Goal: Task Accomplishment & Management: Use online tool/utility

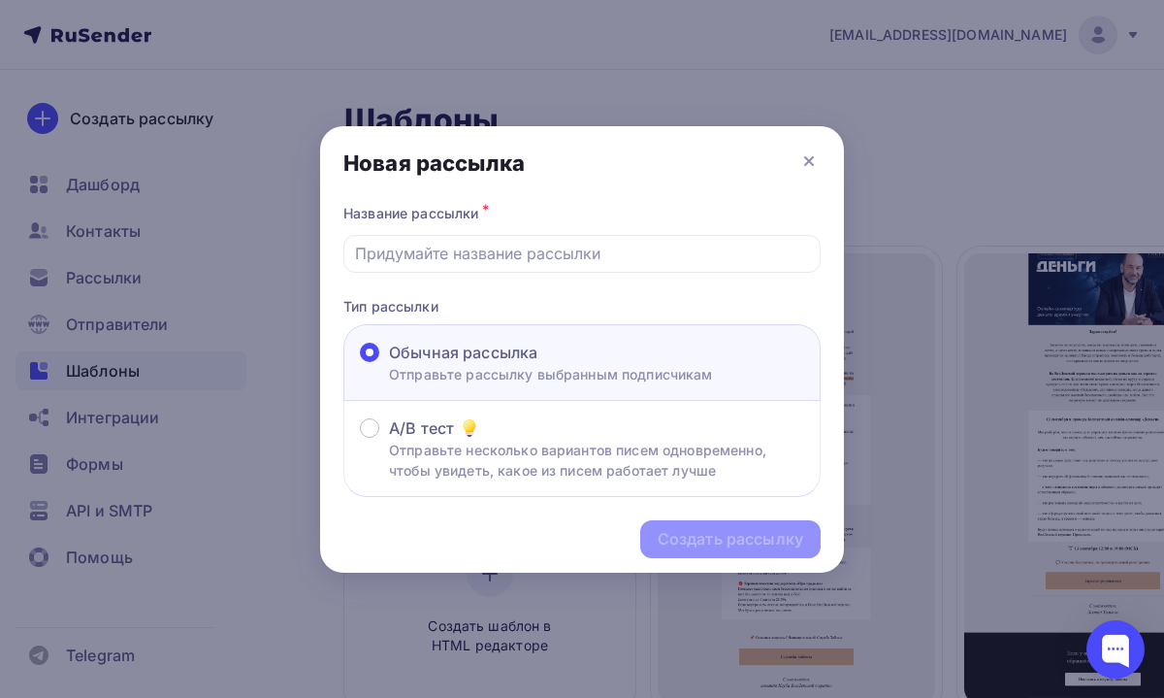
scroll to position [134, 22]
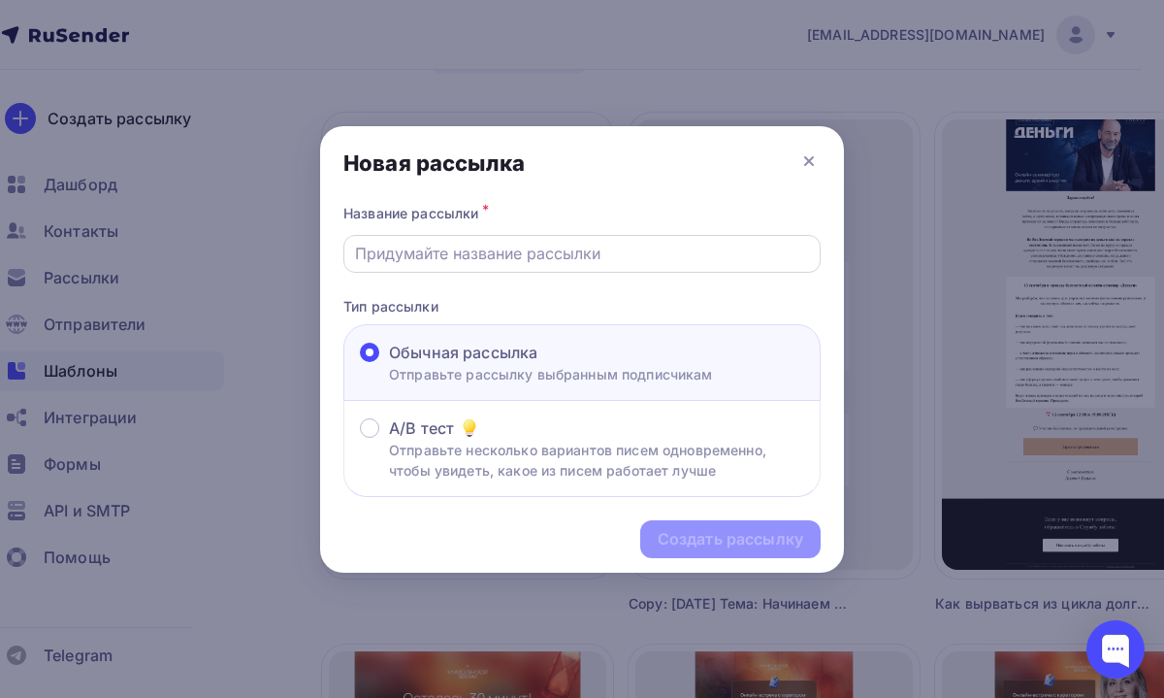
click at [381, 245] on input "text" at bounding box center [582, 253] width 455 height 23
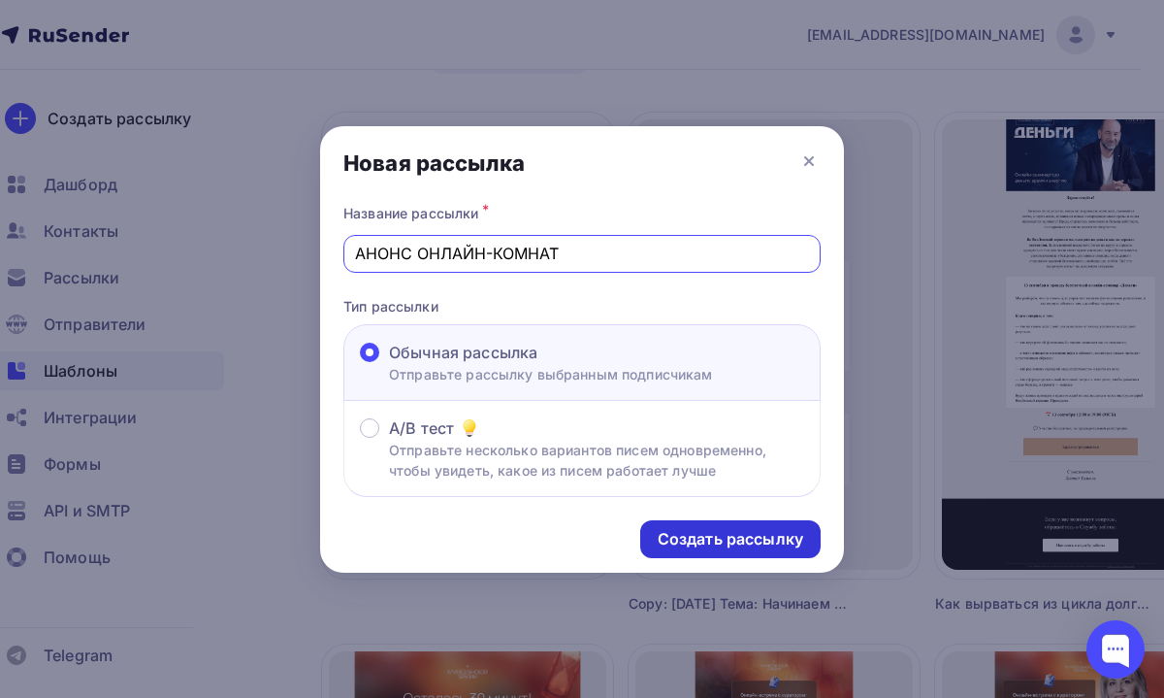
type input "АНОНС ОНЛАЙН-КОМНАТ"
click at [666, 542] on div "Создать рассылку" at bounding box center [731, 539] width 146 height 22
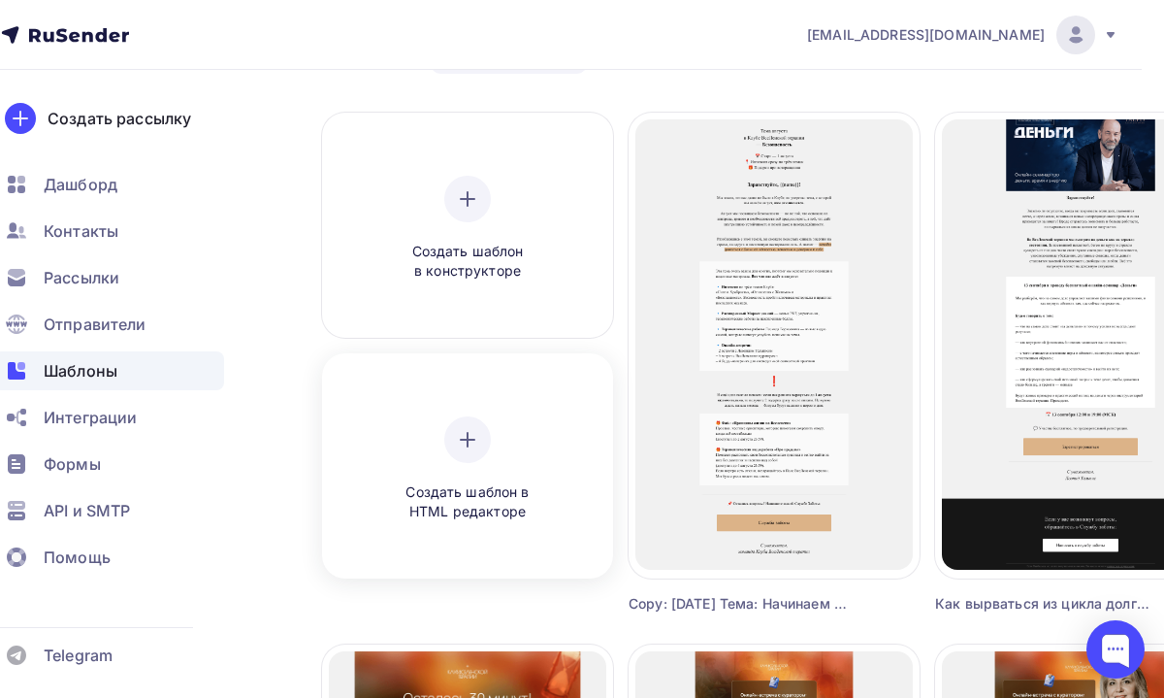
scroll to position [134, 84]
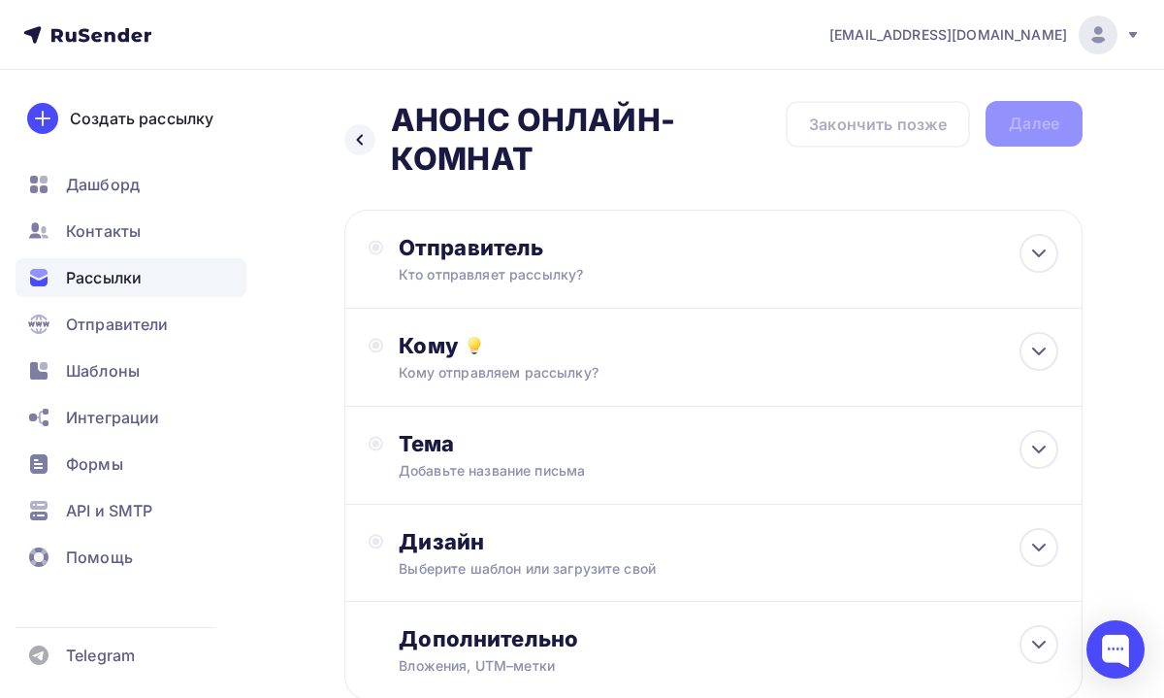
click at [611, 292] on div "Отправитель Кто отправляет рассылку? Email * [EMAIL_ADDRESS][DOMAIN_NAME] [EMAI…" at bounding box center [713, 259] width 738 height 99
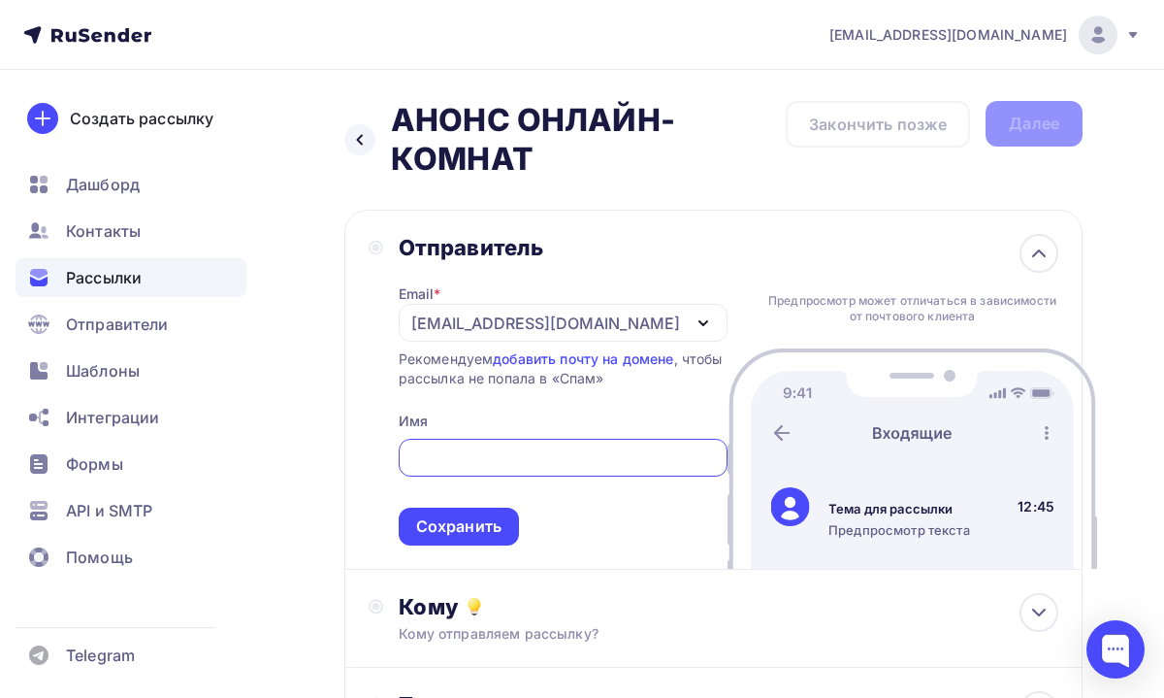
click at [580, 329] on div "[EMAIL_ADDRESS][DOMAIN_NAME]" at bounding box center [545, 322] width 269 height 23
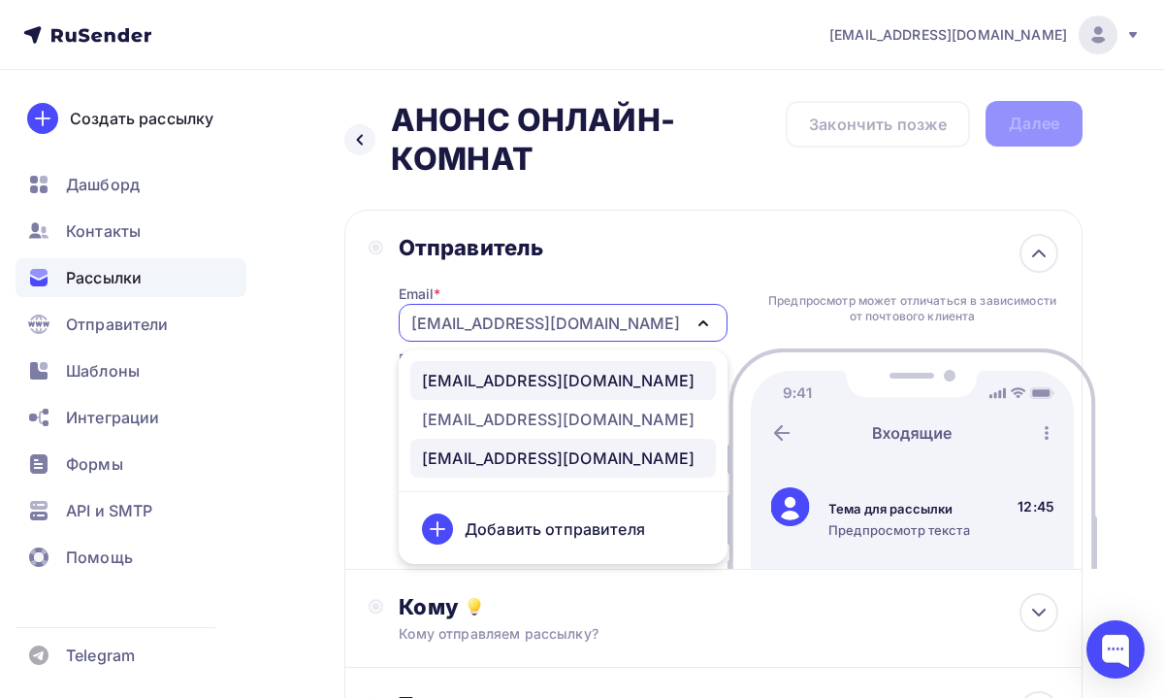
click at [555, 385] on div "[EMAIL_ADDRESS][DOMAIN_NAME]" at bounding box center [558, 380] width 273 height 23
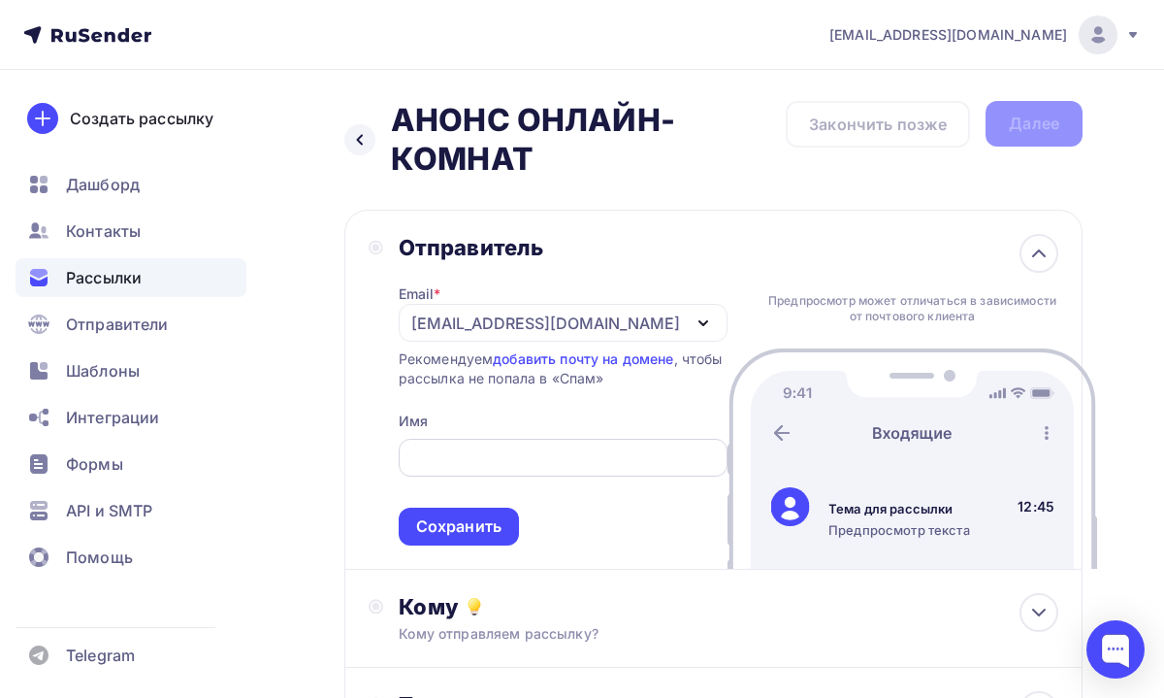
click at [525, 441] on div at bounding box center [563, 458] width 329 height 38
click at [512, 460] on input "text" at bounding box center [562, 457] width 307 height 23
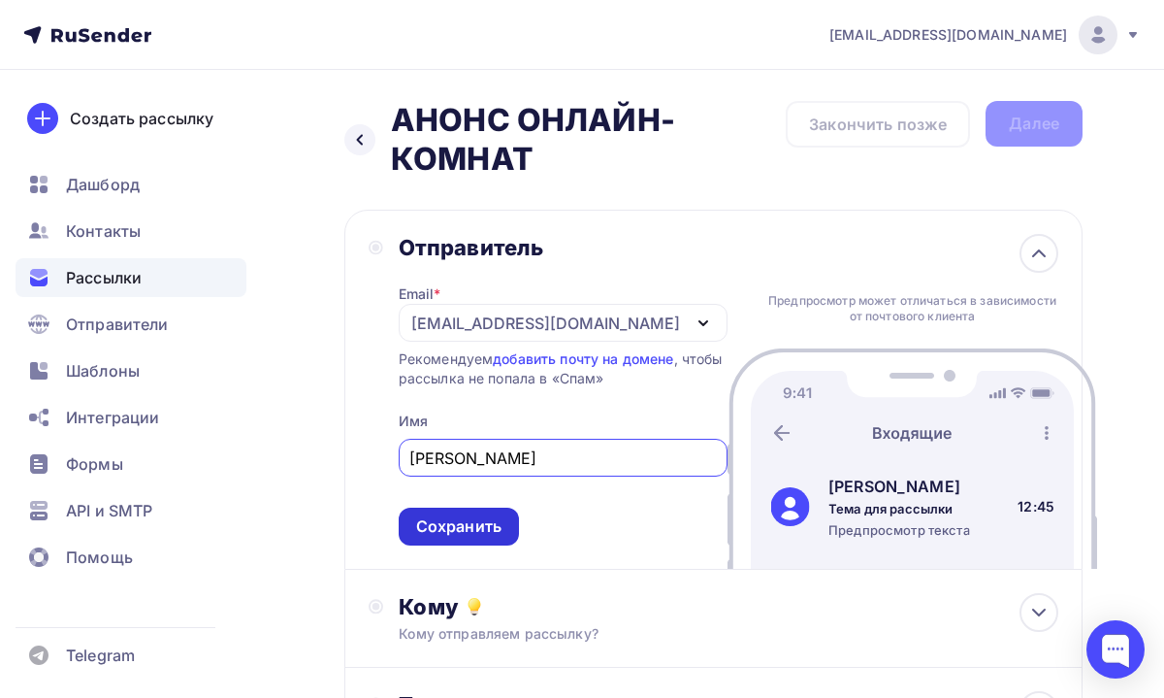
type input "[PERSON_NAME]"
click at [463, 536] on div "Сохранить" at bounding box center [458, 526] width 85 height 22
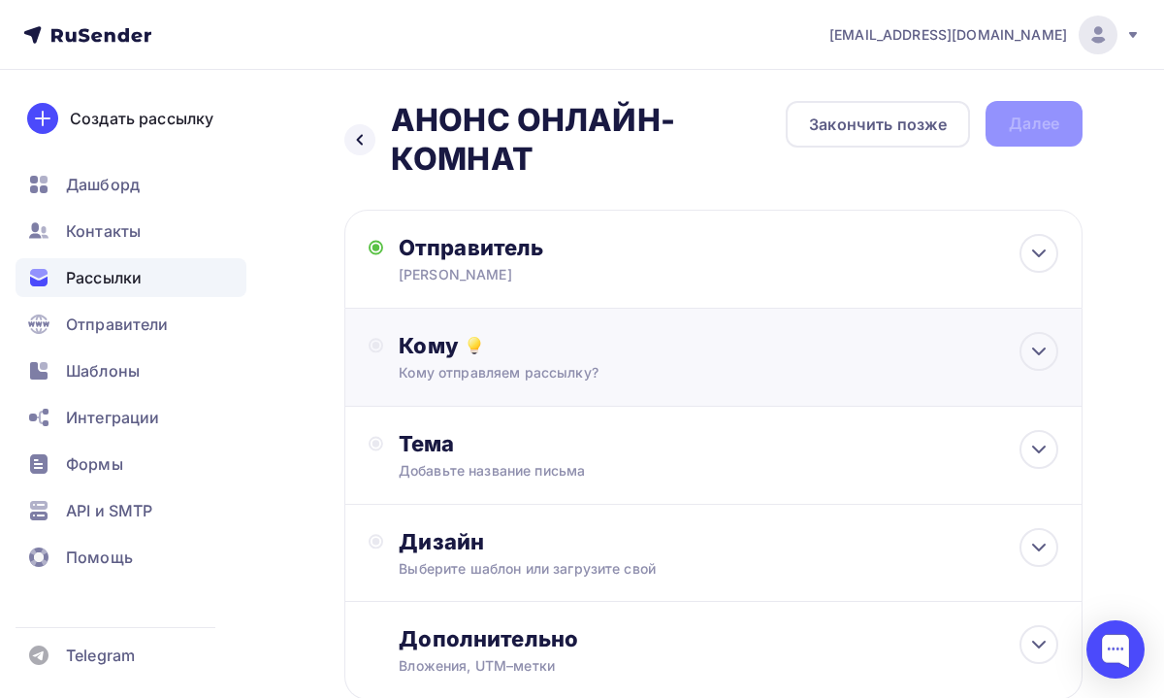
click at [561, 364] on div "Кому отправляем рассылку?" at bounding box center [696, 372] width 594 height 19
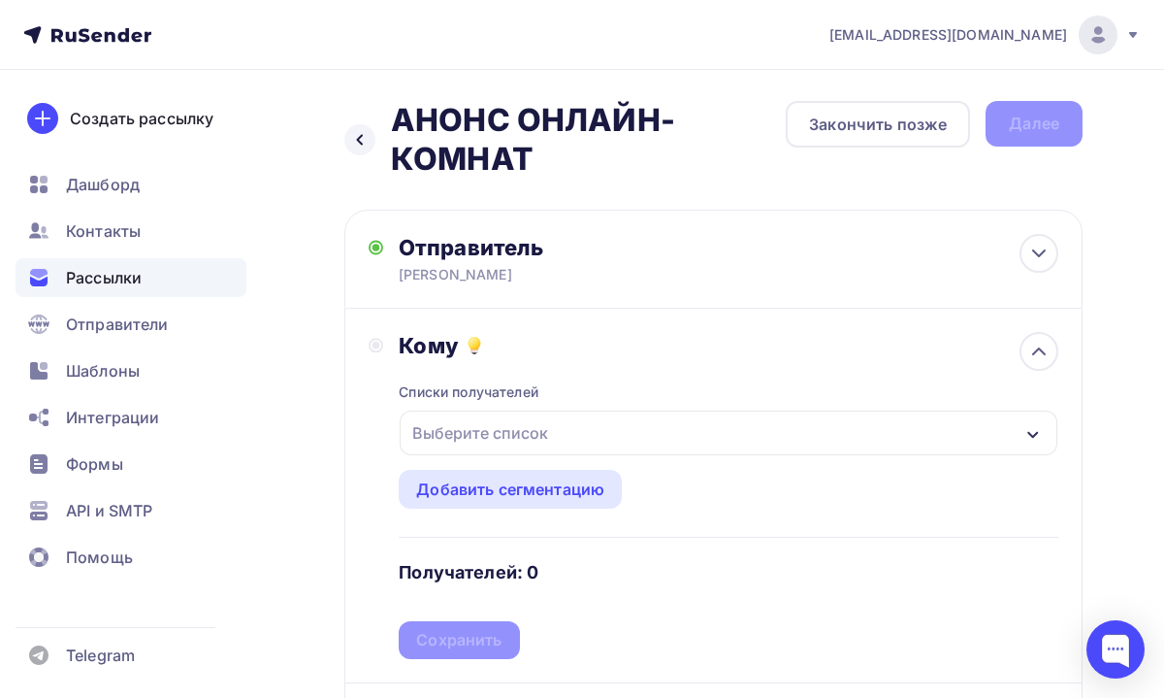
click at [545, 433] on div "Выберите список" at bounding box center [480, 432] width 151 height 35
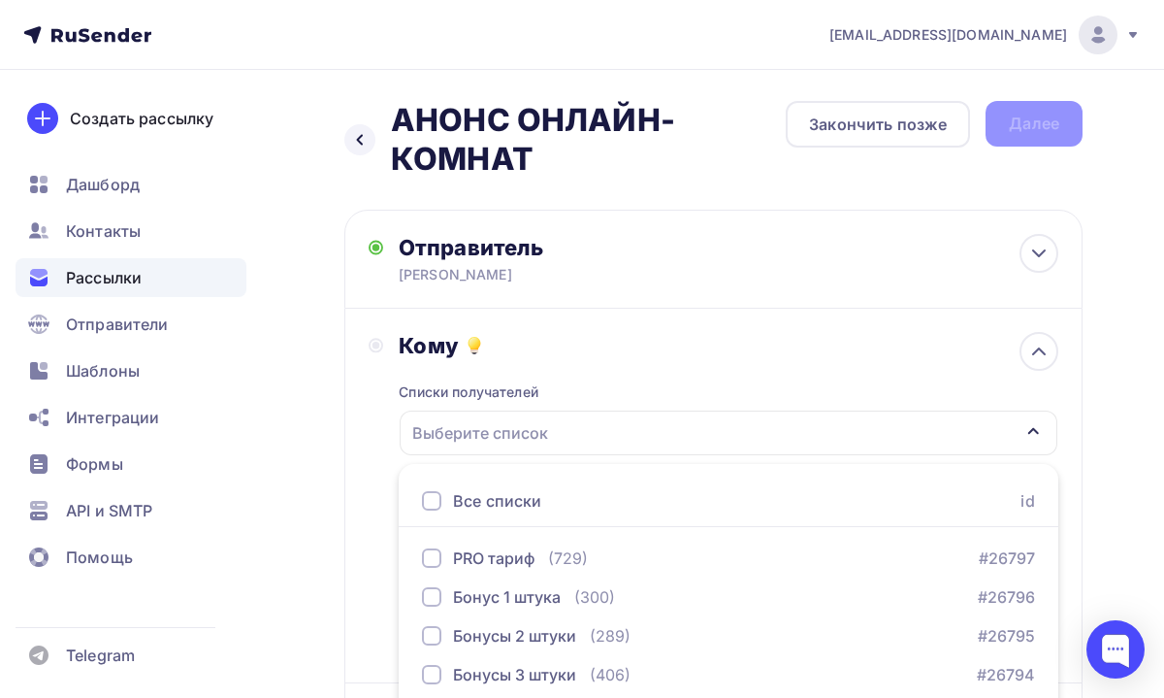
scroll to position [270, 0]
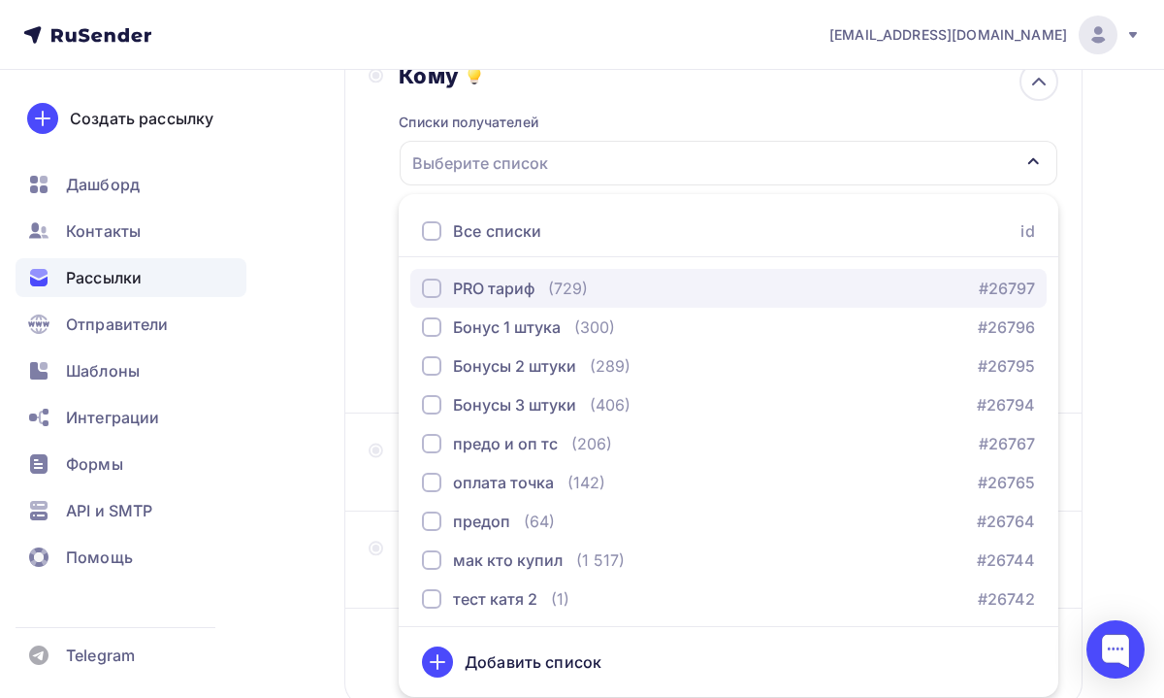
click at [535, 290] on div "PRO тариф" at bounding box center [494, 288] width 82 height 23
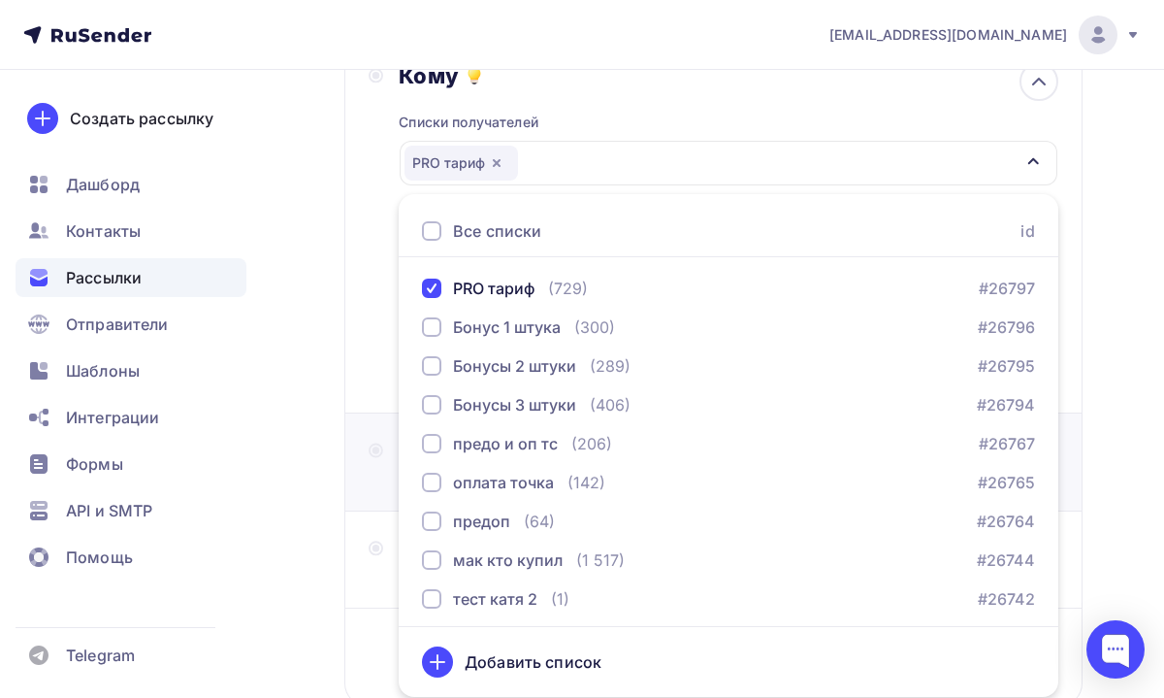
click at [1075, 444] on div "Тема Добавьте название письма Тема * Рекомендуем использовать не более 150 симв…" at bounding box center [713, 462] width 738 height 98
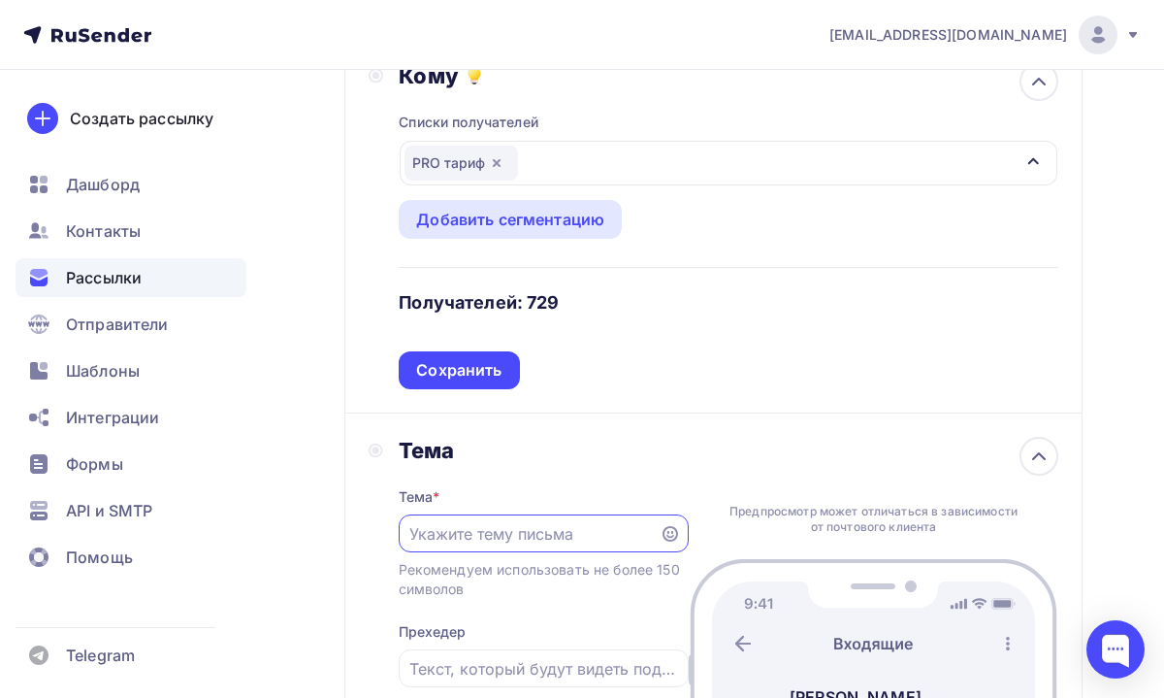
scroll to position [0, 0]
click at [480, 381] on div "Сохранить" at bounding box center [458, 370] width 85 height 22
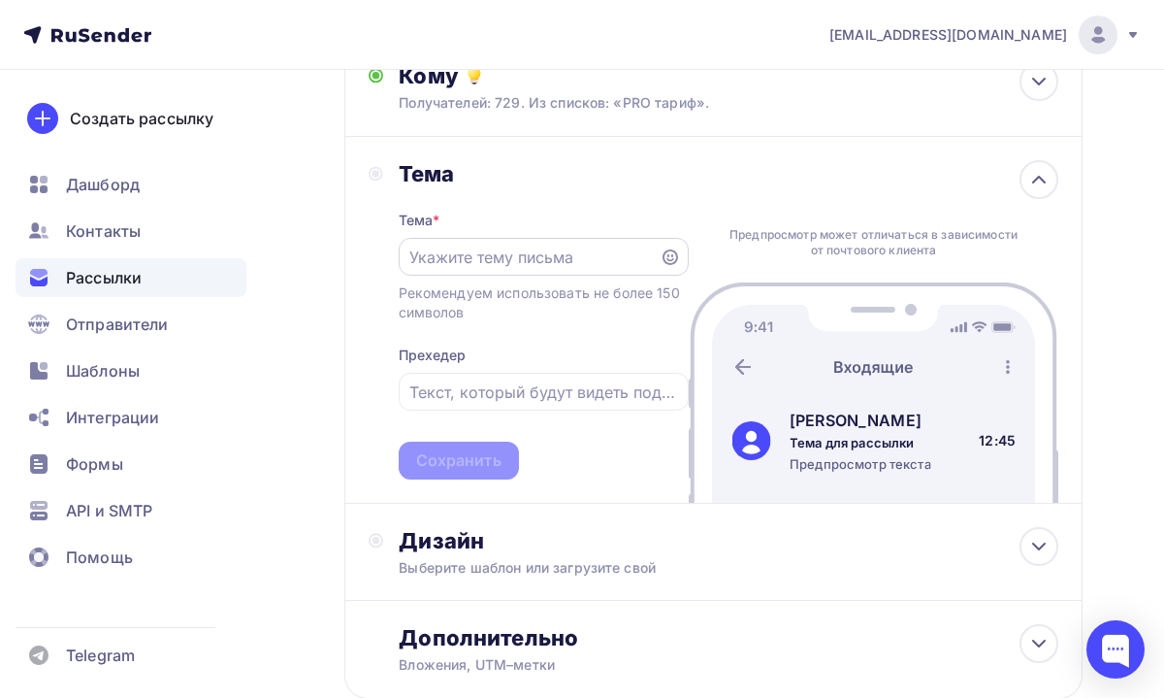
click at [528, 257] on input "text" at bounding box center [528, 256] width 239 height 23
paste input "Групповая практика уже [DATE]!"
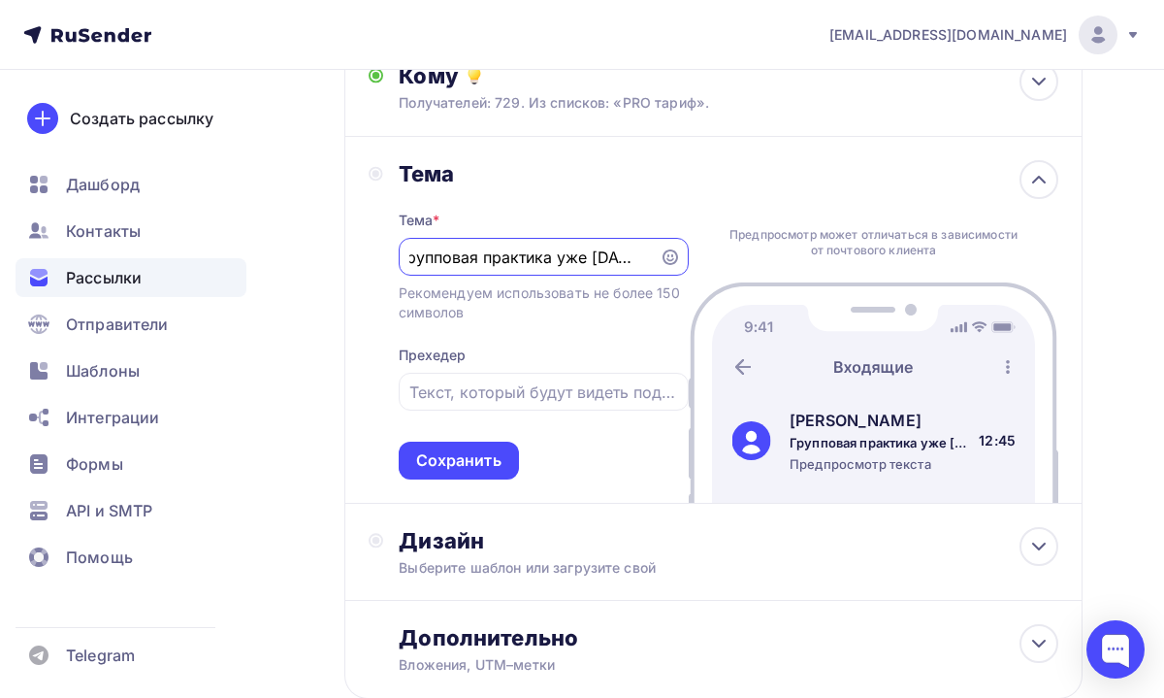
drag, startPoint x: 642, startPoint y: 257, endPoint x: 594, endPoint y: 259, distance: 48.6
click at [594, 259] on input "Групповая практика уже [DATE]!" at bounding box center [528, 256] width 239 height 23
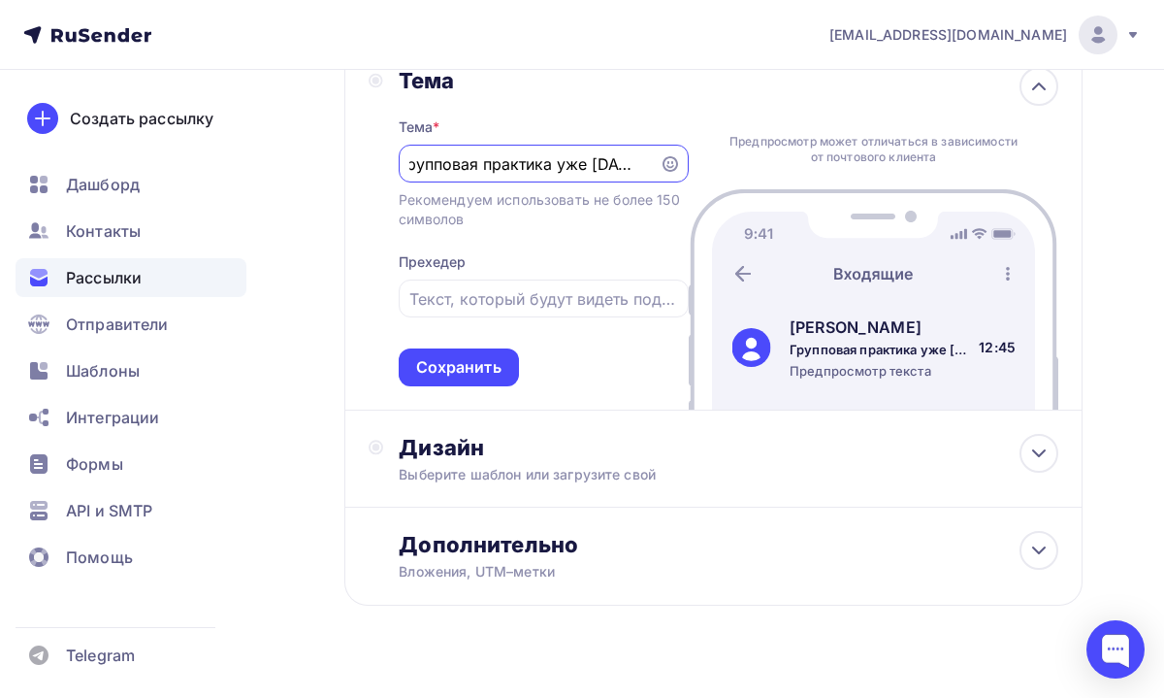
scroll to position [400, 0]
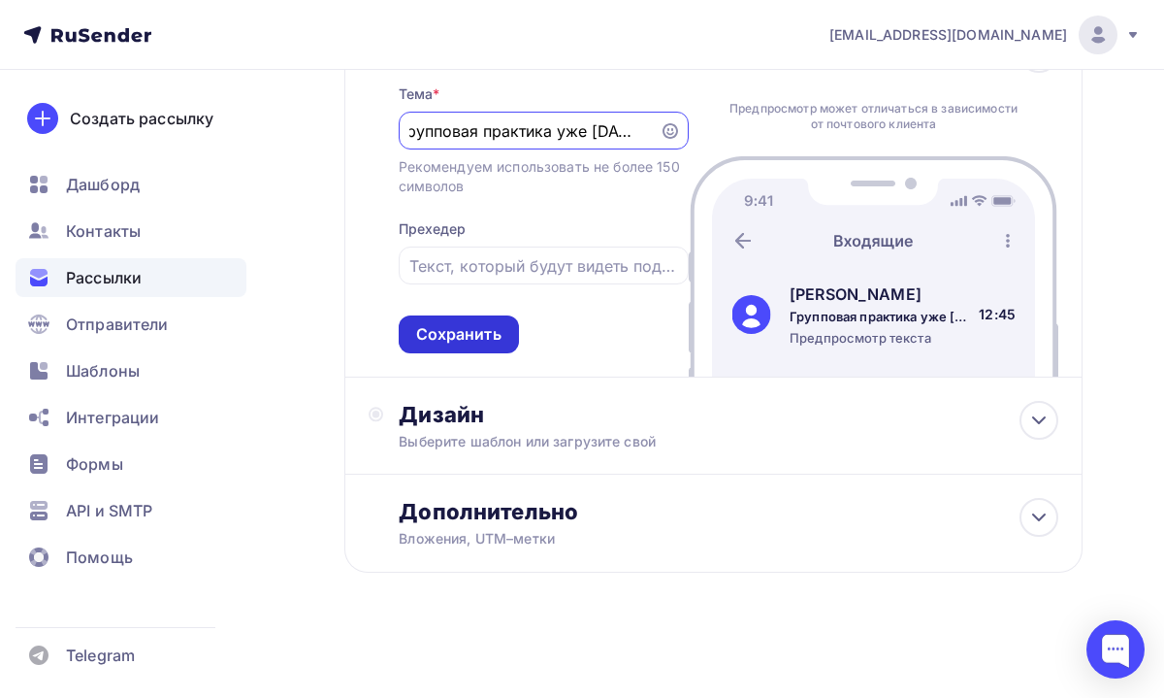
type input "Групповая практика уже [DATE]!"
click at [473, 328] on div "Сохранить" at bounding box center [458, 334] width 85 height 22
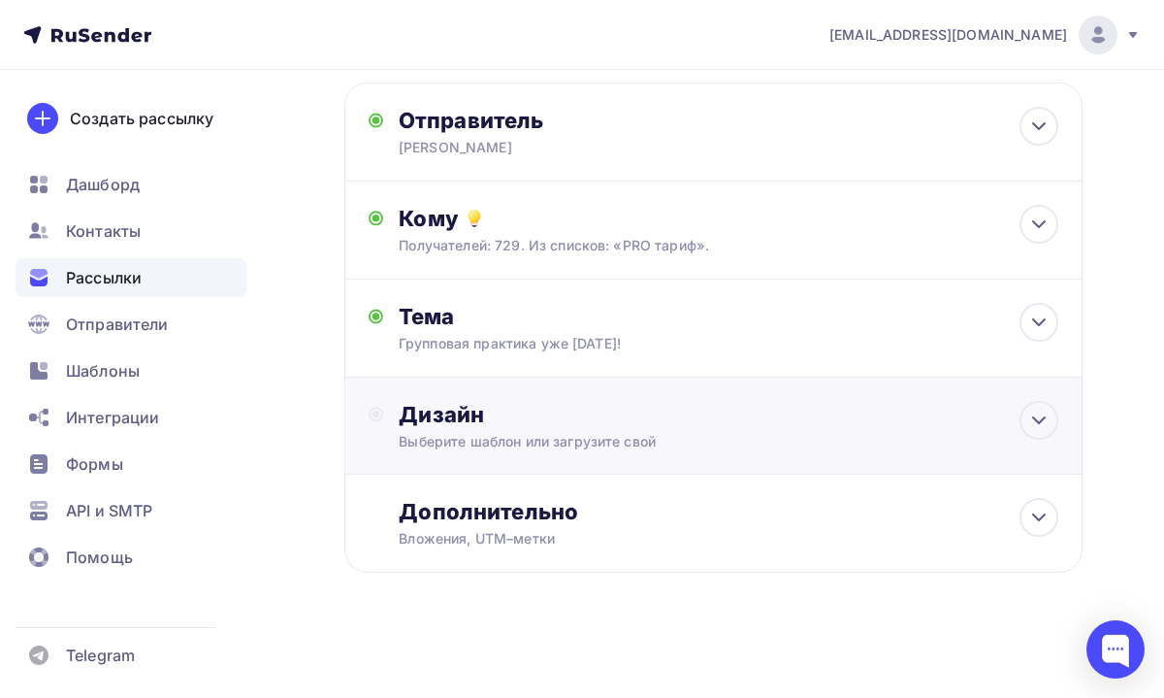
click at [580, 446] on div "Выберите шаблон или загрузите свой" at bounding box center [696, 441] width 594 height 19
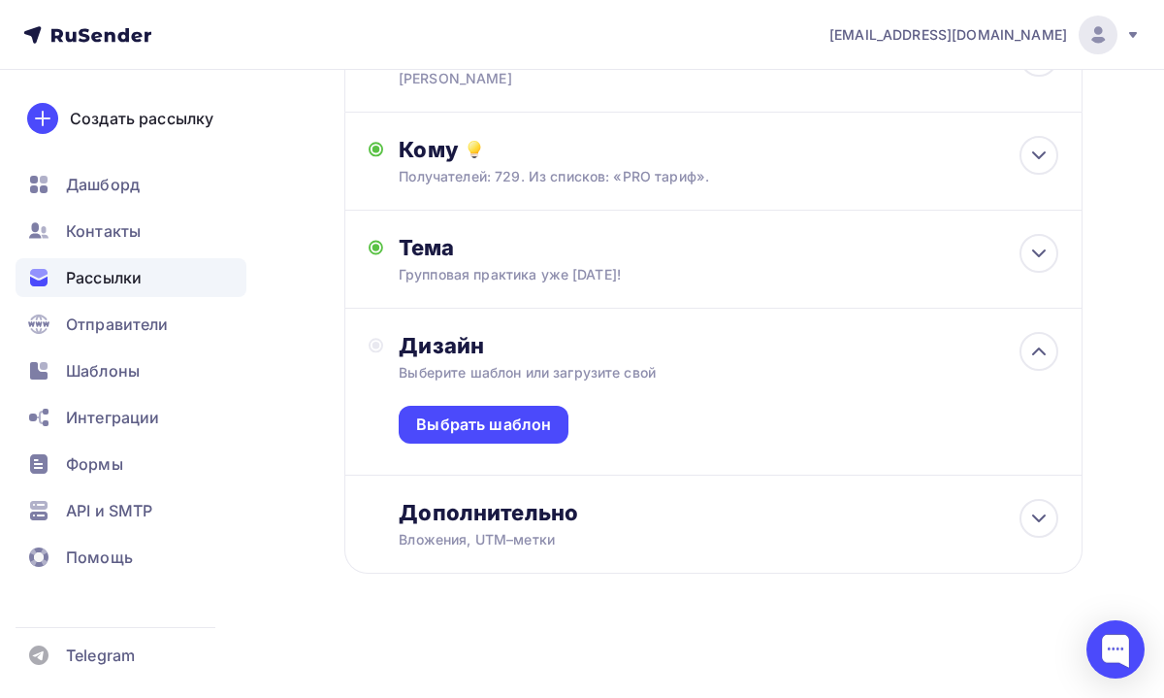
scroll to position [200, 0]
click at [533, 428] on div "Выбрать шаблон" at bounding box center [483, 423] width 135 height 22
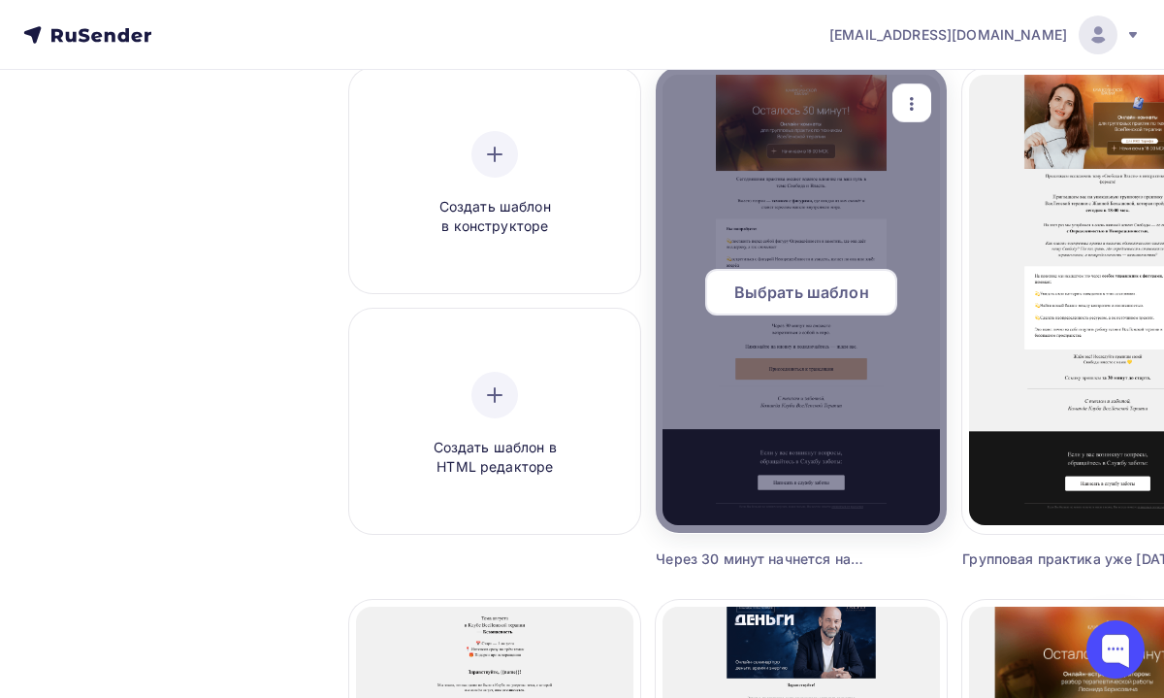
scroll to position [182, 90]
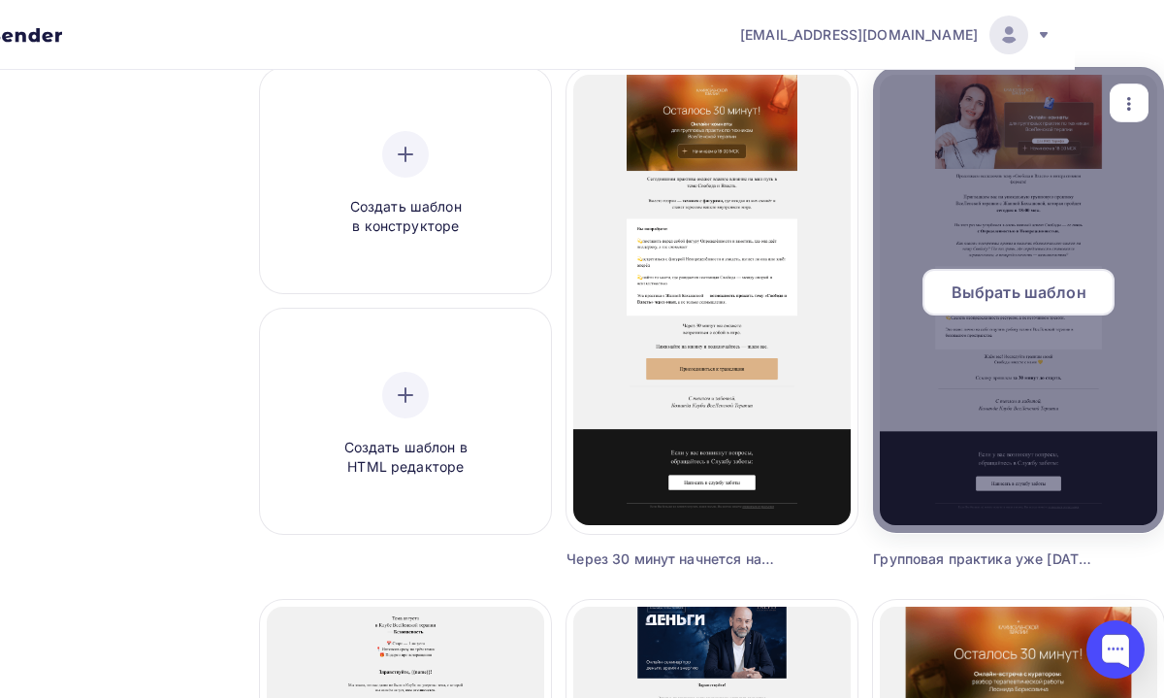
click at [1001, 293] on span "Выбрать шаблон" at bounding box center [1019, 291] width 135 height 23
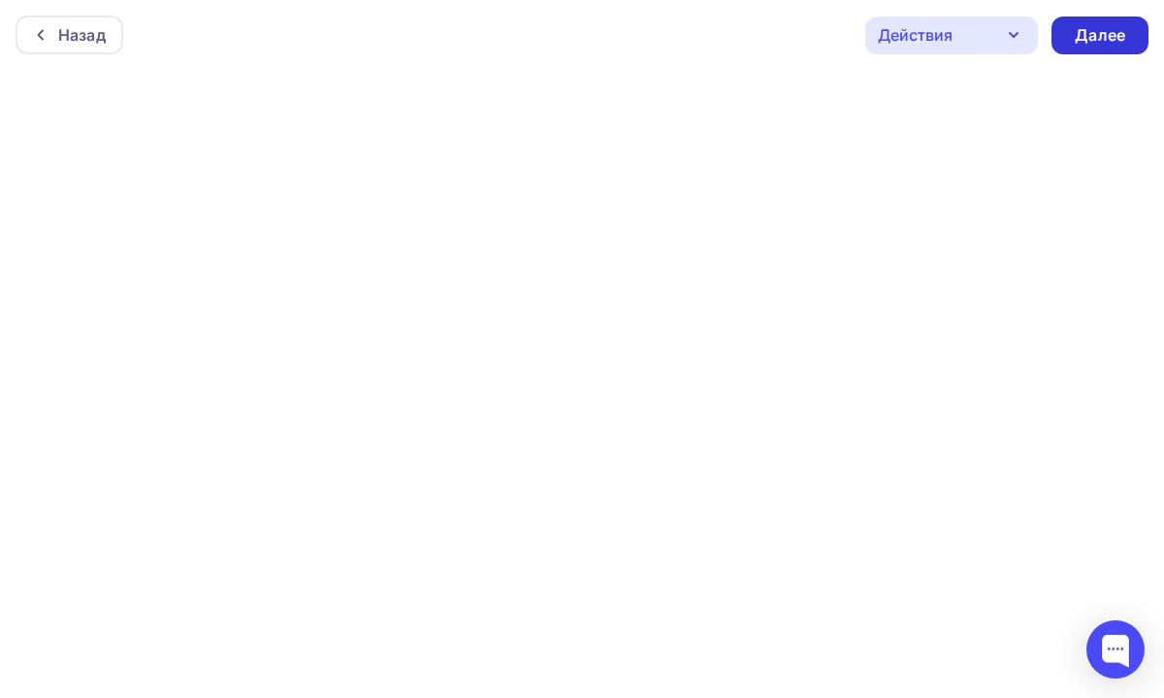
click at [1108, 45] on div "Далее" at bounding box center [1100, 35] width 50 height 22
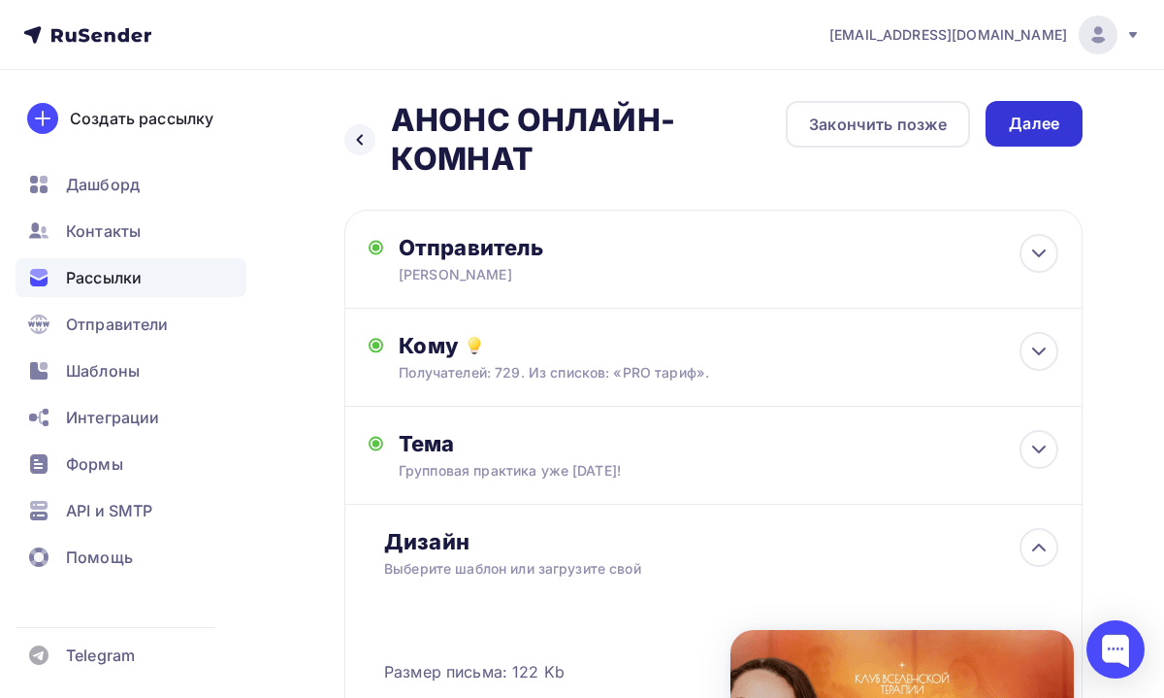
click at [1054, 118] on div "Далее" at bounding box center [1034, 124] width 50 height 22
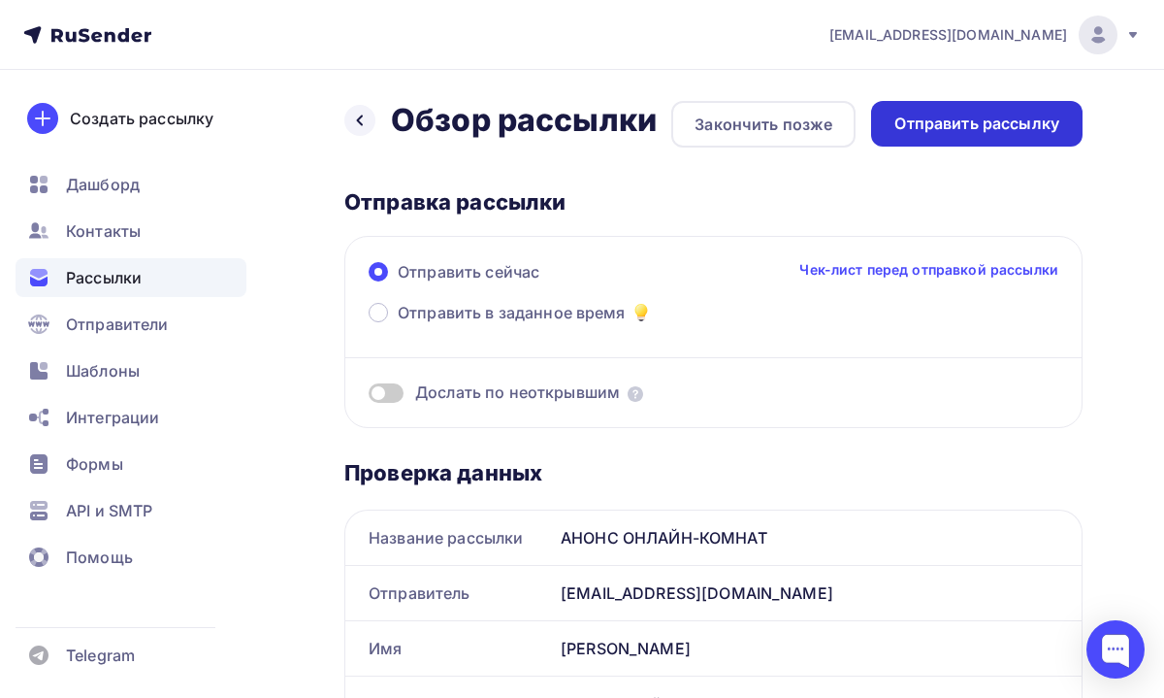
click at [910, 139] on div "Отправить рассылку" at bounding box center [977, 124] width 212 height 46
